Goal: Check status

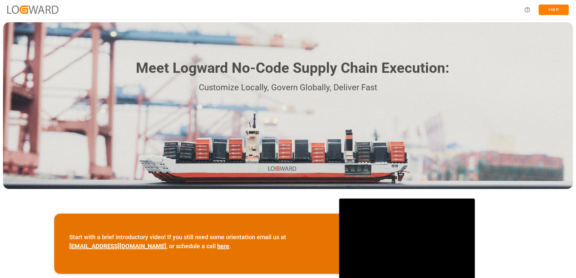
click at [555, 8] on button "Log In" at bounding box center [554, 10] width 30 height 11
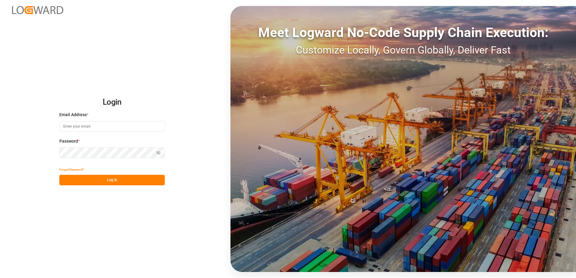
type input "[EMAIL_ADDRESS][DOMAIN_NAME]"
click at [90, 179] on button "Log In" at bounding box center [111, 180] width 105 height 11
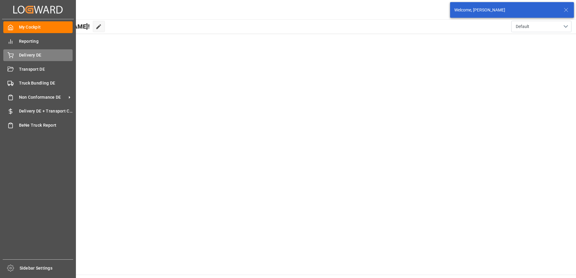
click at [11, 55] on icon at bounding box center [11, 55] width 6 height 6
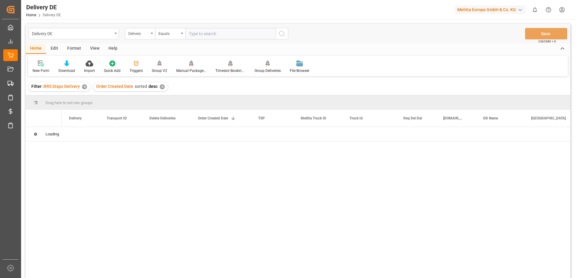
click at [200, 34] on input "text" at bounding box center [230, 33] width 90 height 11
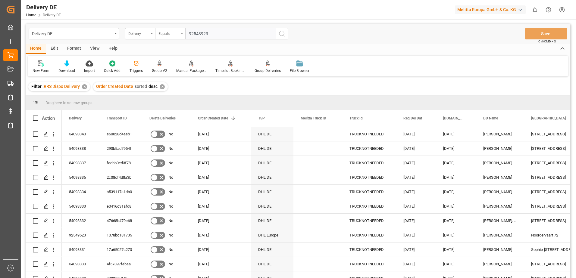
type input "92543923"
click at [283, 31] on icon "search button" at bounding box center [281, 33] width 7 height 7
